Goal: Task Accomplishment & Management: Manage account settings

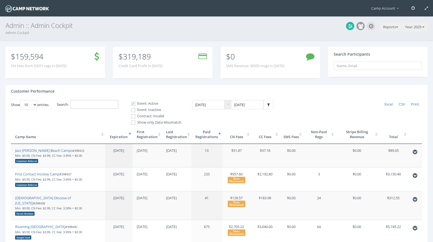
click at [92, 103] on input "Search:" at bounding box center [95, 104] width 48 height 9
paste input "398476"
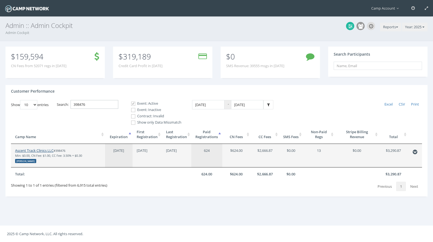
type input "398476"
click at [41, 151] on link "Ascent Track Clinics LLC" at bounding box center [34, 150] width 38 height 5
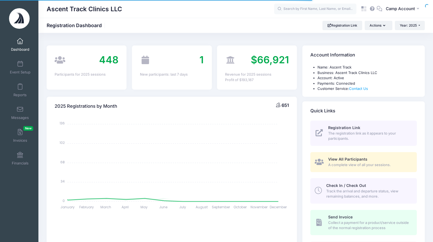
select select
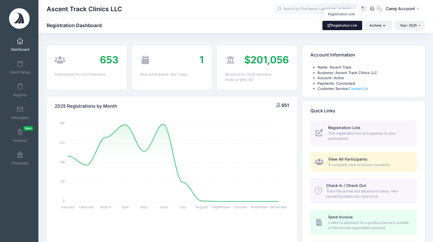
click at [345, 28] on link "Registration Link" at bounding box center [342, 25] width 40 height 9
click at [17, 71] on span "Event Setup" at bounding box center [20, 72] width 21 height 5
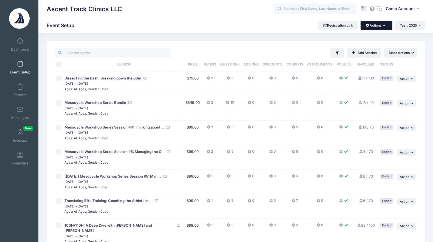
click at [382, 28] on button "Actions" at bounding box center [377, 25] width 32 height 9
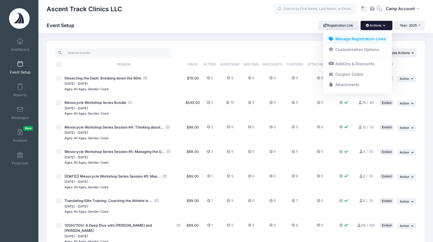
click at [379, 40] on link "Manage Registration Links" at bounding box center [357, 39] width 63 height 10
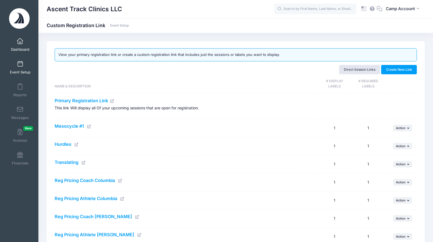
click at [25, 42] on link "Dashboard" at bounding box center [20, 44] width 26 height 19
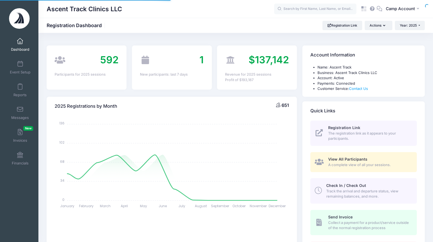
select select
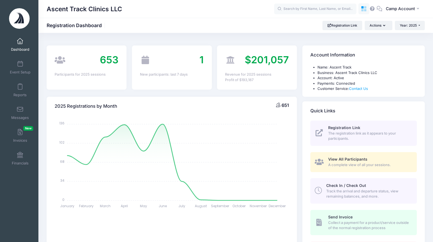
click at [364, 9] on icon at bounding box center [364, 9] width 6 height 6
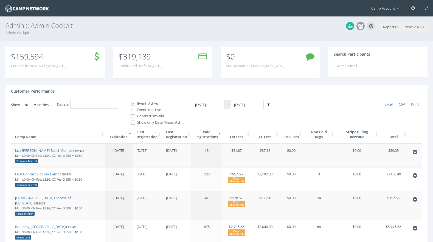
click at [102, 107] on input "Search:" at bounding box center [95, 104] width 48 height 9
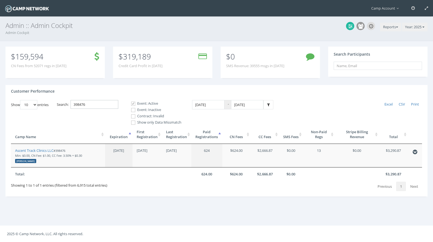
type input "398476"
drag, startPoint x: 97, startPoint y: 105, endPoint x: 63, endPoint y: 103, distance: 33.8
click at [63, 103] on label "Search: 398476" at bounding box center [87, 104] width 61 height 9
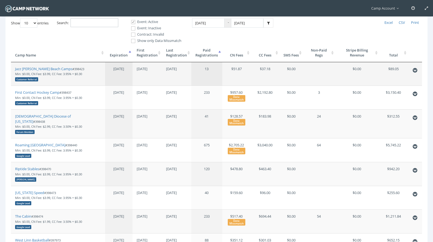
scroll to position [86, 0]
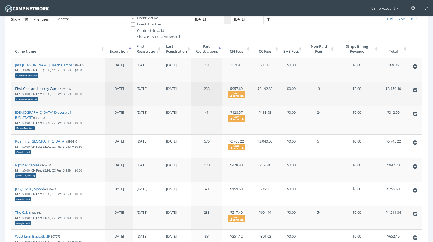
click at [37, 88] on link "First Contact Hockey Camp" at bounding box center [37, 88] width 44 height 5
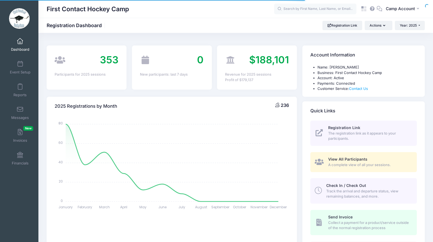
select select
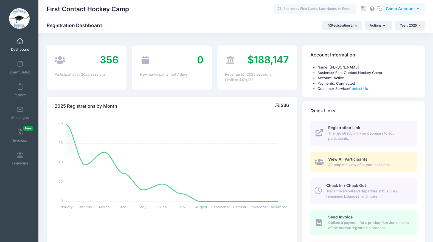
click at [404, 12] on span "Camp Account" at bounding box center [400, 9] width 29 height 6
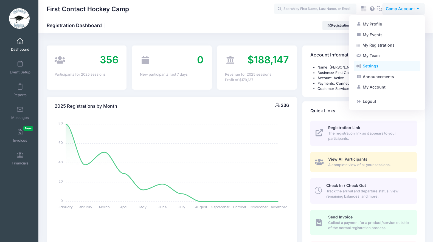
click at [372, 68] on link "Settings" at bounding box center [387, 66] width 67 height 10
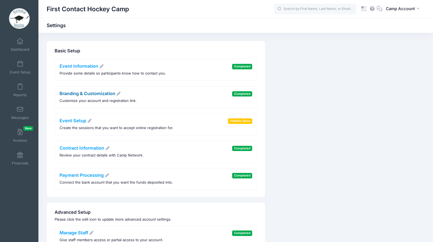
click at [112, 92] on link "Branding & Customization" at bounding box center [90, 93] width 61 height 5
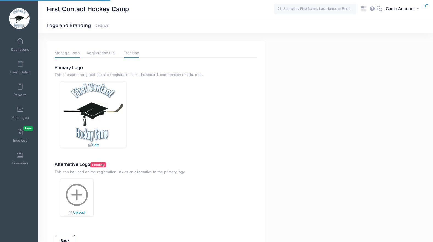
click at [132, 54] on link "Tracking" at bounding box center [132, 53] width 16 height 10
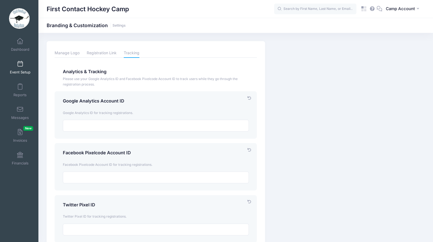
click at [27, 69] on link "Event Setup" at bounding box center [20, 67] width 26 height 19
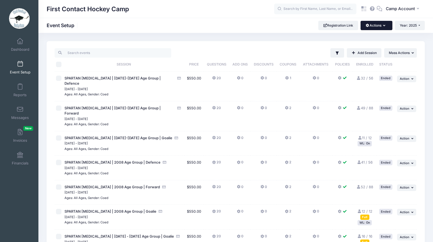
click at [380, 24] on button "Actions" at bounding box center [377, 25] width 32 height 9
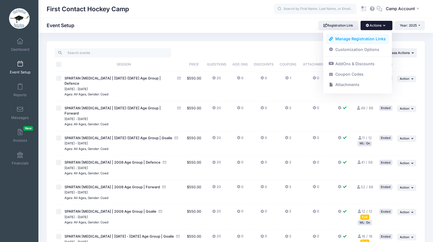
click at [374, 36] on link "Manage Registration Links" at bounding box center [357, 39] width 63 height 10
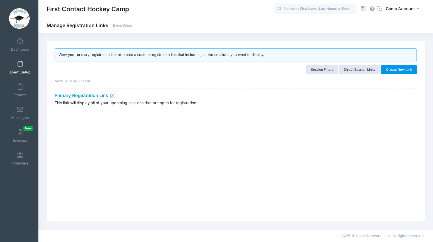
click at [387, 71] on button "Create New Link" at bounding box center [399, 69] width 36 height 9
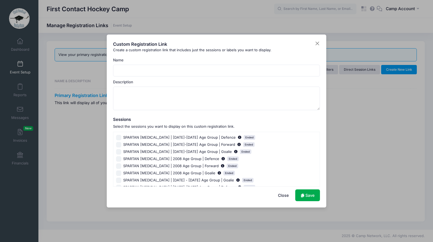
click at [188, 59] on div "Name" at bounding box center [216, 66] width 207 height 19
click at [229, 52] on div "Create a custom registration link that includes just the sessions or labels you…" at bounding box center [216, 49] width 207 height 5
click at [236, 52] on div "Create a custom registration link that includes just the sessions or labels you…" at bounding box center [216, 49] width 207 height 5
click at [274, 59] on div "Name" at bounding box center [216, 66] width 207 height 19
click at [269, 51] on div "Create a custom registration link that includes just the sessions or labels you…" at bounding box center [216, 49] width 207 height 5
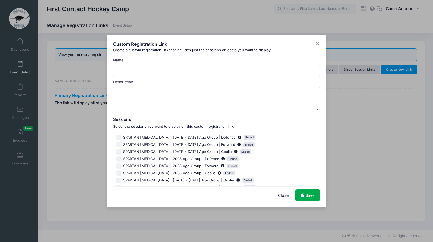
drag, startPoint x: 236, startPoint y: 50, endPoint x: 220, endPoint y: 50, distance: 16.5
click at [220, 50] on div "Create a custom registration link that includes just the sessions or labels you…" at bounding box center [216, 49] width 207 height 5
click at [316, 45] on button "Close" at bounding box center [317, 43] width 5 height 5
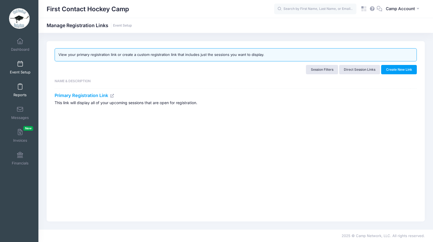
click at [20, 96] on span "Reports" at bounding box center [19, 95] width 13 height 5
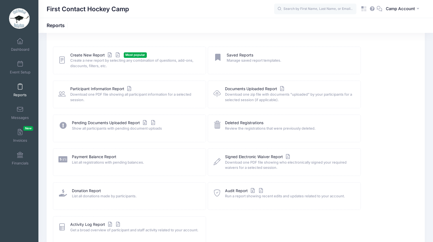
scroll to position [42, 0]
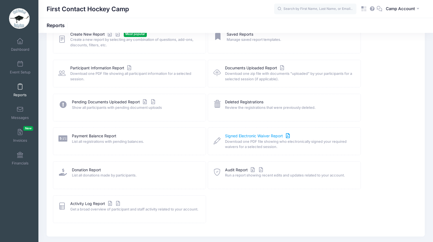
click at [266, 136] on link "Signed Electronic Waiver Report" at bounding box center [258, 136] width 66 height 6
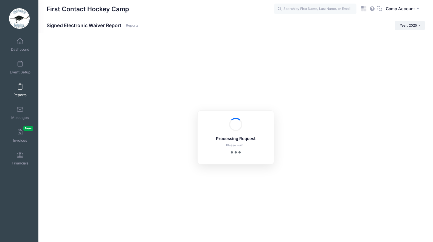
checkbox input "true"
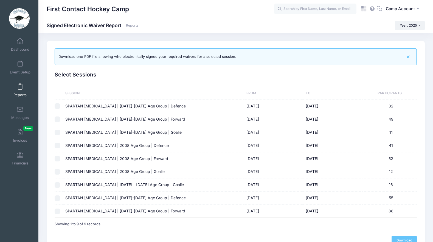
click at [57, 133] on input "checkbox" at bounding box center [57, 132] width 5 height 5
checkbox input "true"
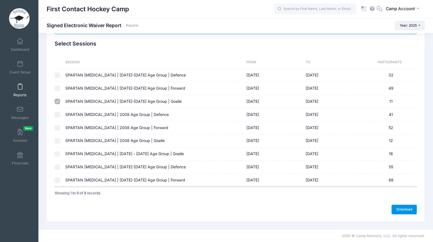
click at [396, 209] on link "Download" at bounding box center [404, 209] width 25 height 9
click at [19, 44] on link "Dashboard" at bounding box center [20, 44] width 26 height 19
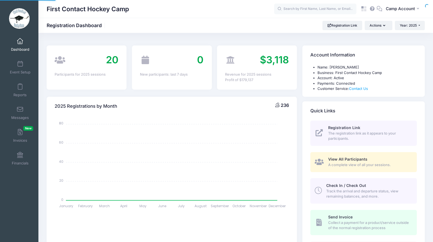
select select
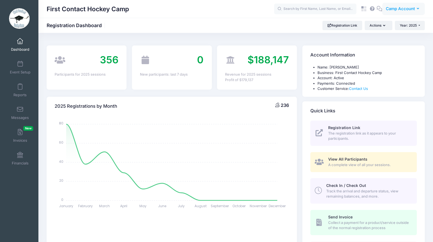
click at [410, 12] on span "Camp Account" at bounding box center [400, 9] width 29 height 6
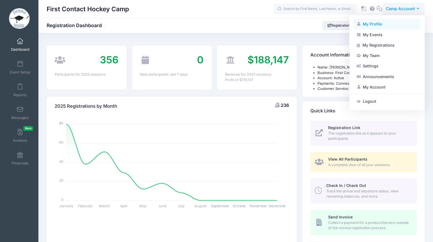
click at [375, 23] on link "My Profile" at bounding box center [387, 24] width 67 height 10
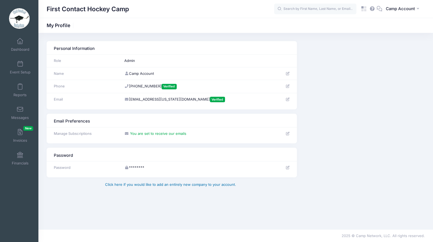
click at [159, 185] on link "Click here if you would like to add an entirely new company to your account." at bounding box center [170, 184] width 131 height 4
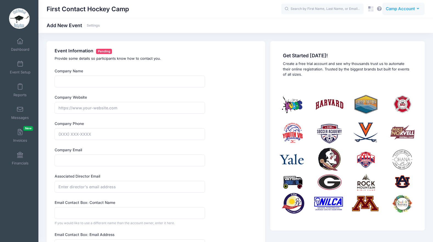
click at [398, 13] on button "CA Camp Account" at bounding box center [403, 9] width 43 height 13
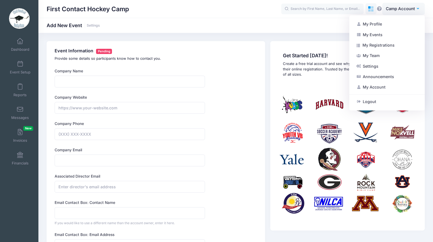
click at [369, 8] on icon at bounding box center [369, 7] width 2 height 2
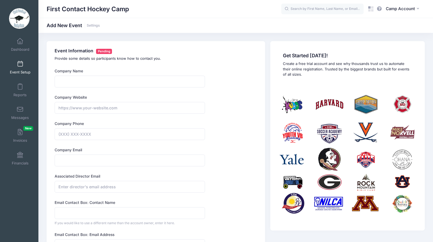
click at [20, 66] on span at bounding box center [20, 64] width 0 height 6
click at [371, 11] on icon at bounding box center [372, 10] width 2 height 2
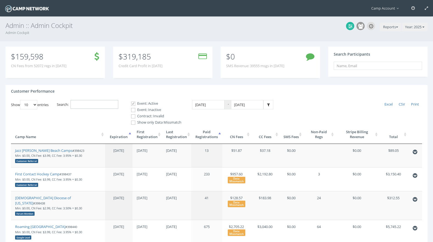
click at [88, 105] on input "Search:" at bounding box center [95, 104] width 48 height 9
paste input "398779"
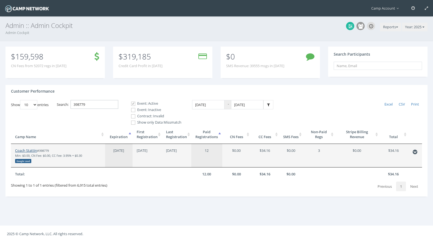
type input "398779"
click at [29, 152] on link "Coach Stattin" at bounding box center [26, 150] width 22 height 5
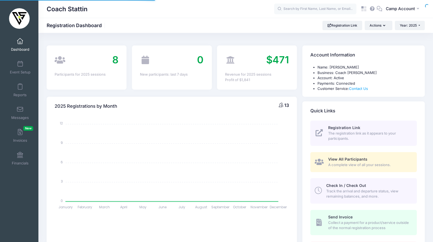
select select
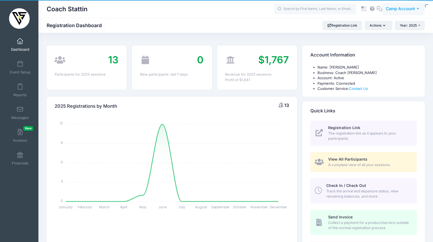
click at [402, 12] on button "CA Camp Account" at bounding box center [403, 9] width 43 height 13
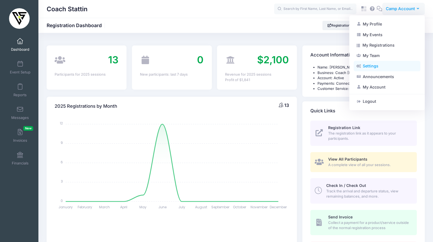
click at [383, 70] on link "Settings" at bounding box center [387, 66] width 67 height 10
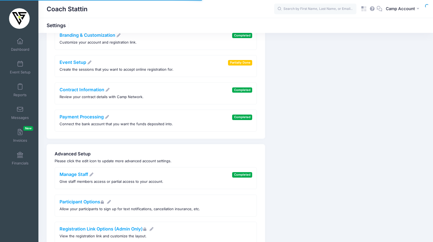
scroll to position [82, 0]
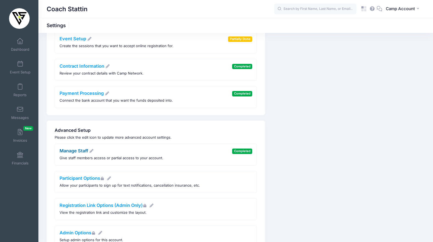
click at [78, 153] on link "Manage Staff" at bounding box center [77, 150] width 34 height 5
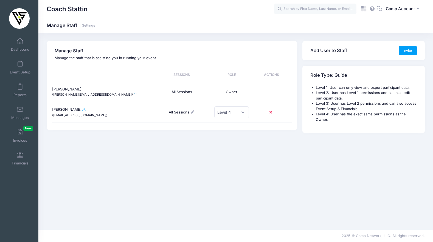
click at [134, 94] on span at bounding box center [135, 94] width 3 height 3
